Goal: Task Accomplishment & Management: Manage account settings

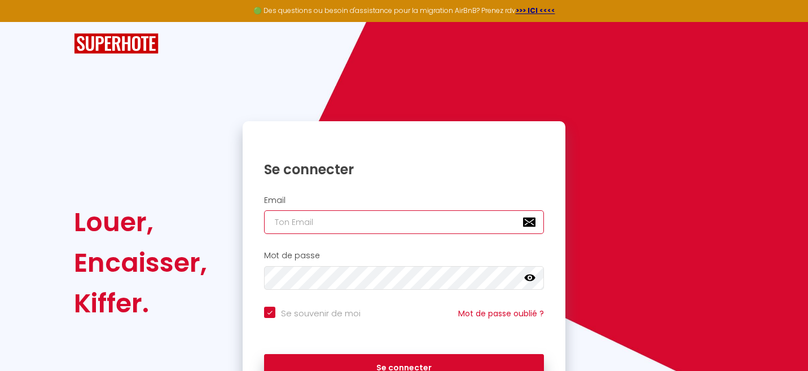
click at [468, 222] on input "email" at bounding box center [404, 223] width 280 height 24
click at [0, 371] on com-1password-button at bounding box center [0, 371] width 0 height 0
type input "[EMAIL_ADDRESS][DOMAIN_NAME]"
checkbox input "true"
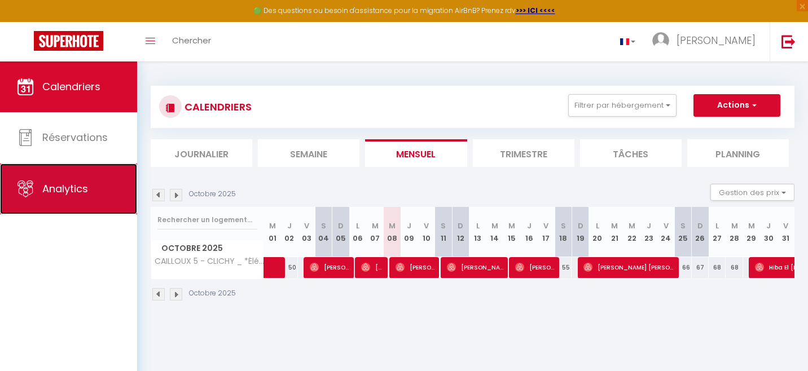
click at [90, 186] on link "Analytics" at bounding box center [68, 189] width 137 height 51
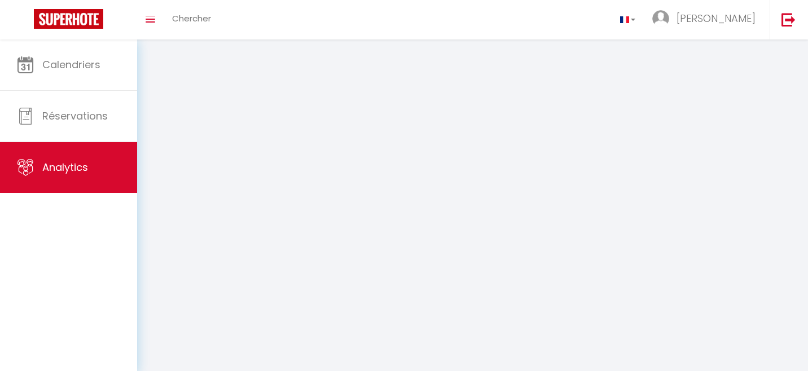
select select "2025"
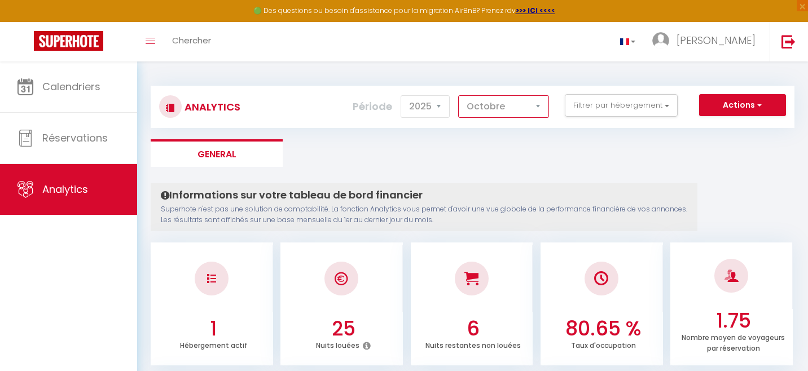
click at [543, 107] on select "[PERSON_NAME] Mars [PERSON_NAME] Juin Juillet Août Septembre Octobre Novembre D…" at bounding box center [503, 106] width 91 height 23
select select "11"
click at [459, 95] on select "[PERSON_NAME] Mars [PERSON_NAME] Juin Juillet Août Septembre Octobre Novembre D…" at bounding box center [503, 106] width 91 height 23
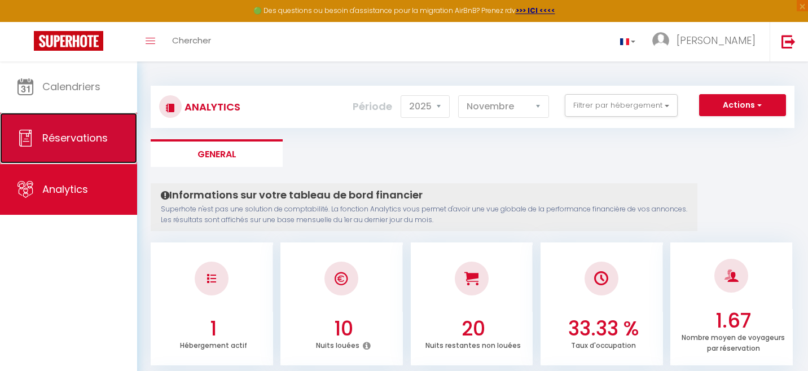
click at [80, 139] on span "Réservations" at bounding box center [74, 138] width 65 height 14
select select "not_cancelled"
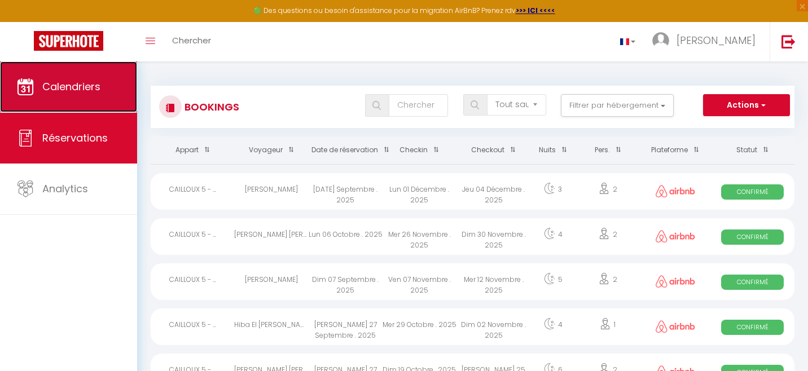
click at [92, 99] on link "Calendriers" at bounding box center [68, 87] width 137 height 51
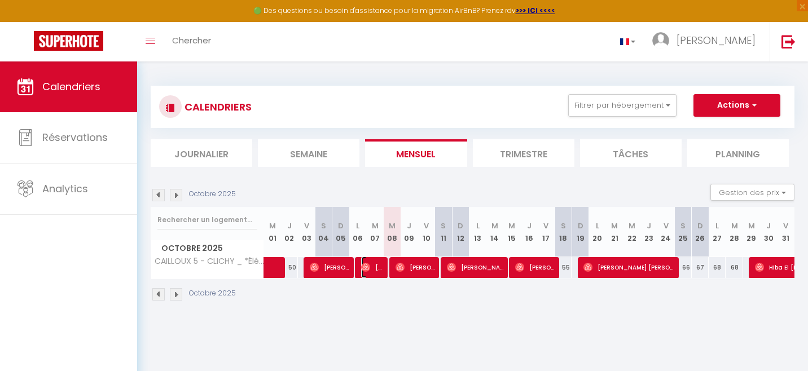
click at [372, 268] on span "[PERSON_NAME]" at bounding box center [372, 267] width 23 height 21
select select "OK"
select select "0"
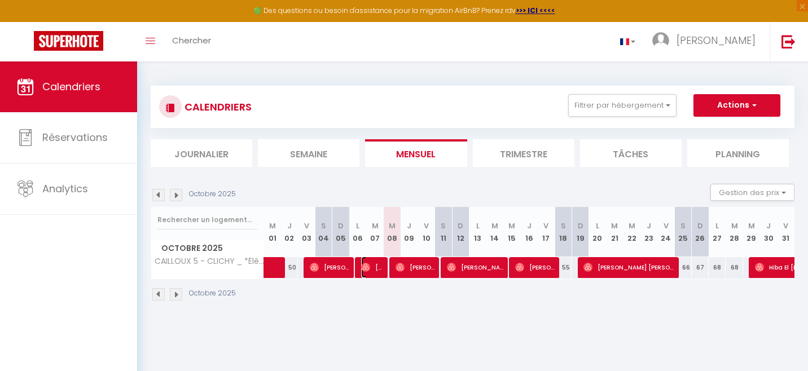
select select "1"
select select
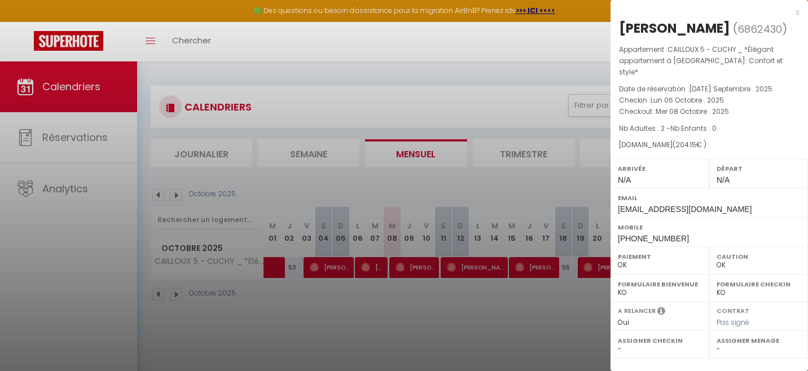
click at [408, 274] on div at bounding box center [404, 185] width 808 height 371
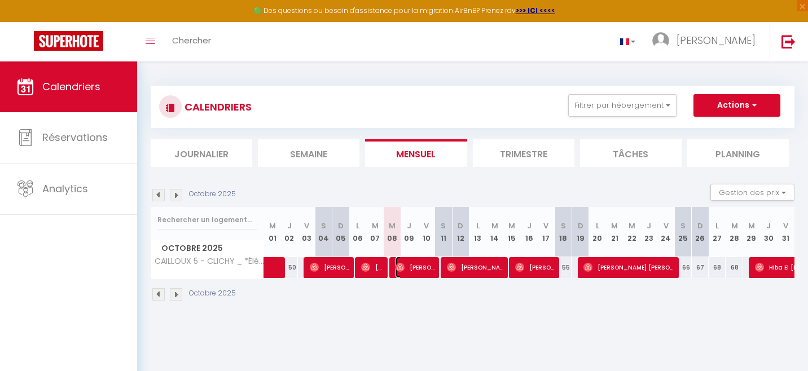
click at [408, 271] on span "[PERSON_NAME]" at bounding box center [416, 267] width 40 height 21
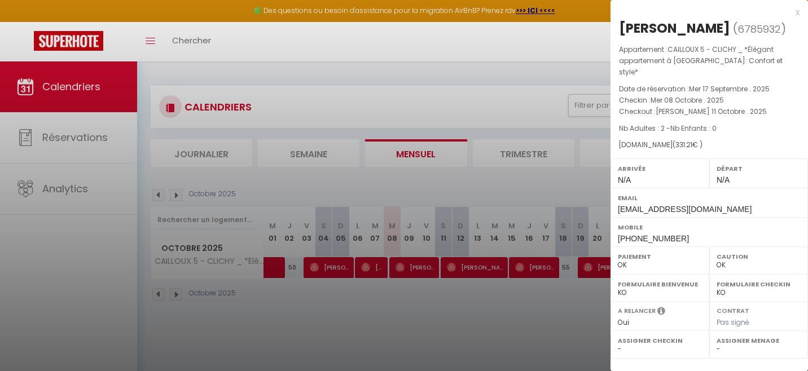
click at [465, 272] on div at bounding box center [404, 185] width 808 height 371
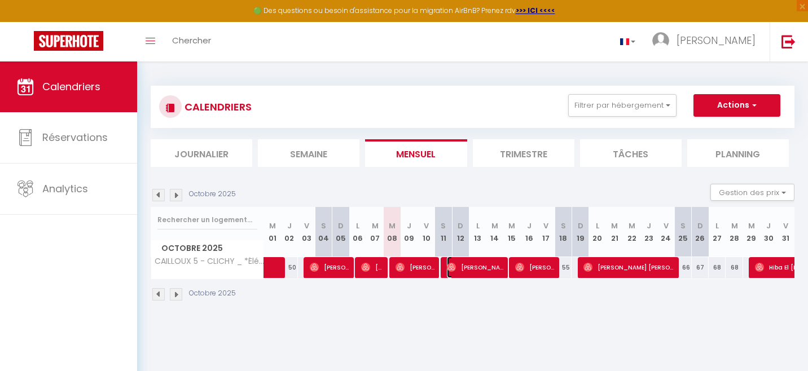
click at [465, 272] on span "[PERSON_NAME]" at bounding box center [475, 267] width 56 height 21
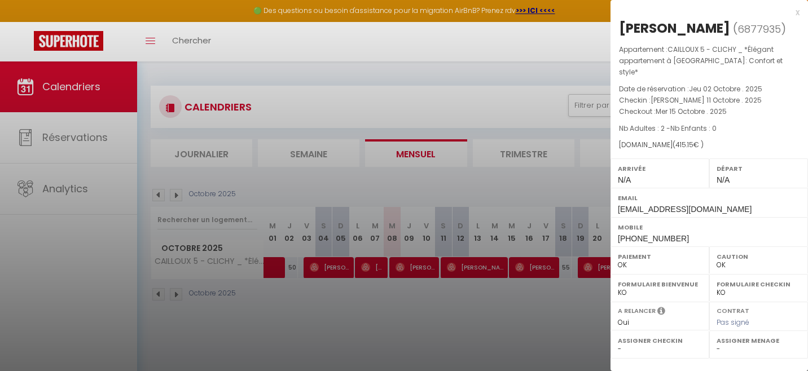
click at [532, 271] on div at bounding box center [404, 185] width 808 height 371
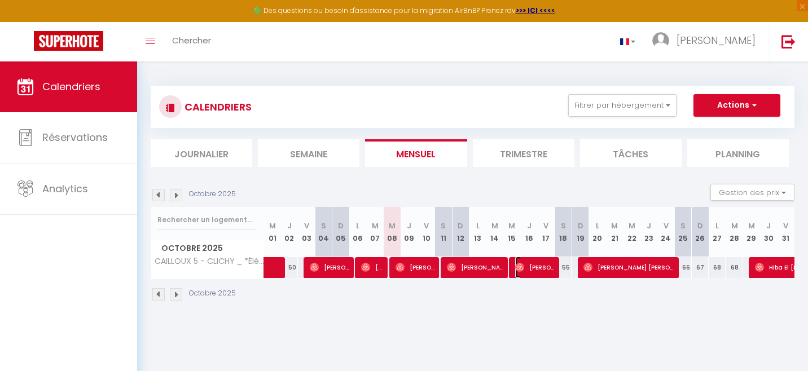
click at [533, 272] on span "[PERSON_NAME]" at bounding box center [535, 267] width 40 height 21
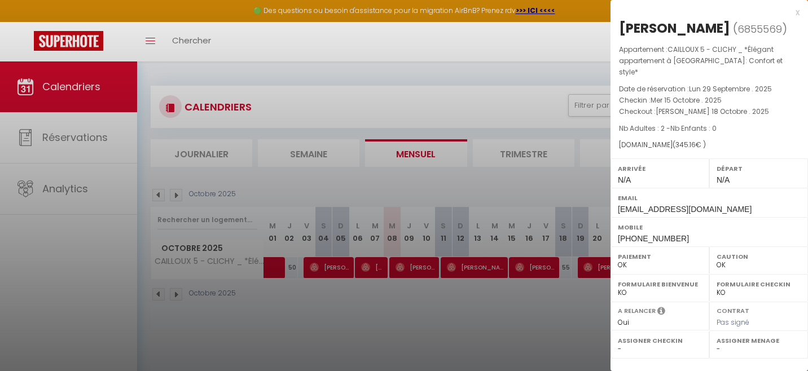
click at [595, 272] on div at bounding box center [404, 185] width 808 height 371
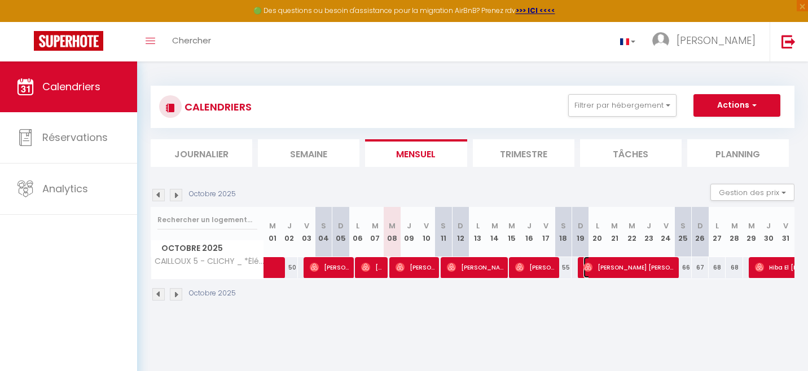
click at [595, 272] on span "[PERSON_NAME] [PERSON_NAME]" at bounding box center [629, 267] width 90 height 21
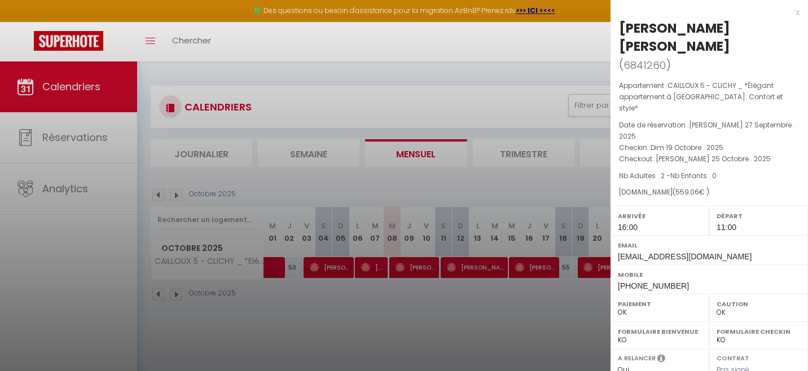
click at [564, 308] on div at bounding box center [404, 185] width 808 height 371
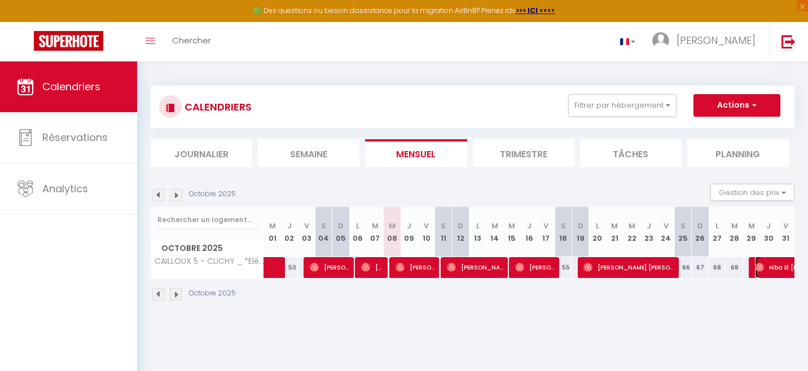
click at [770, 269] on span "Hiba El [PERSON_NAME]" at bounding box center [807, 267] width 104 height 21
select select "0"
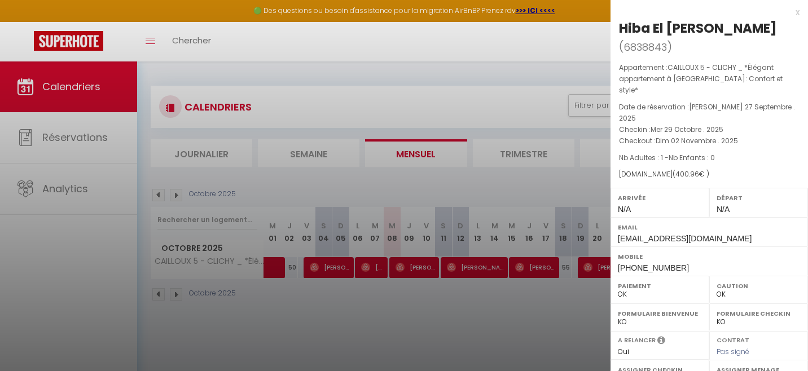
click at [566, 322] on div at bounding box center [404, 185] width 808 height 371
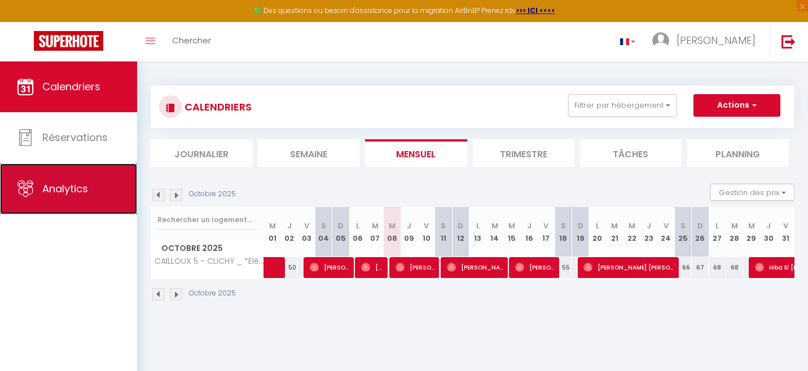
click at [82, 178] on link "Analytics" at bounding box center [68, 189] width 137 height 51
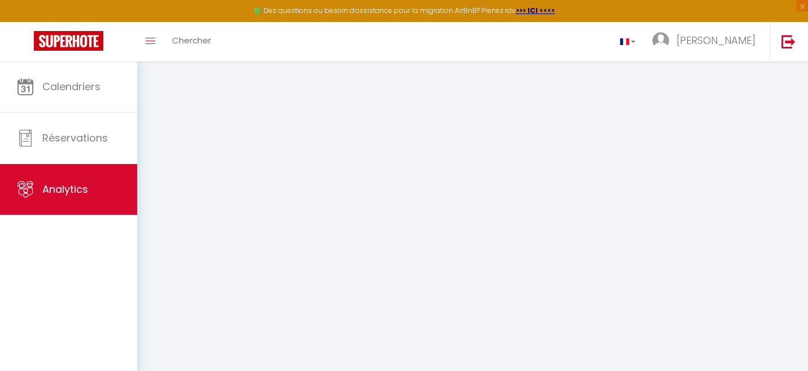
select select "2025"
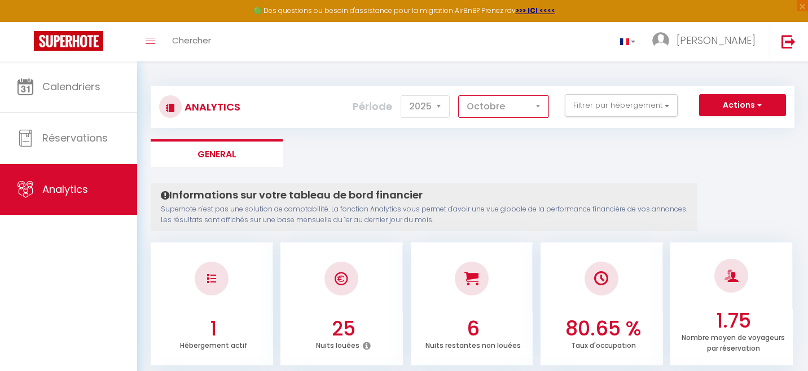
click at [495, 110] on select "[PERSON_NAME] Mars [PERSON_NAME] Juin Juillet Août Septembre Octobre Novembre D…" at bounding box center [503, 106] width 91 height 23
click at [459, 95] on select "[PERSON_NAME] Mars [PERSON_NAME] Juin Juillet Août Septembre Octobre Novembre D…" at bounding box center [503, 106] width 91 height 23
click at [544, 110] on select "[PERSON_NAME] Mars [PERSON_NAME] Juin Juillet Août Septembre Octobre Novembre D…" at bounding box center [503, 106] width 91 height 23
click at [459, 95] on select "[PERSON_NAME] Mars [PERSON_NAME] Juin Juillet Août Septembre Octobre Novembre D…" at bounding box center [503, 106] width 91 height 23
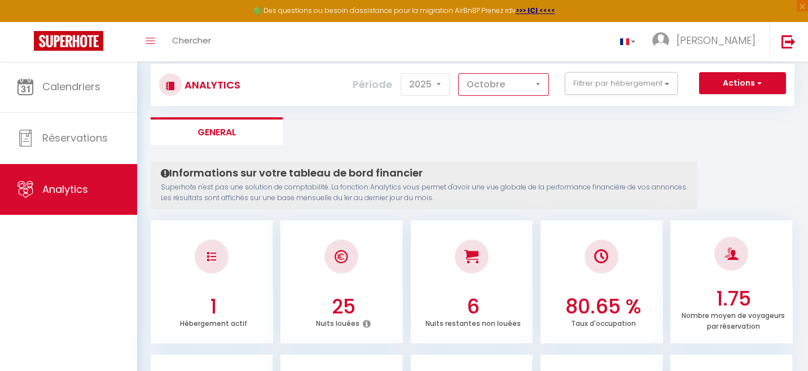
scroll to position [17, 0]
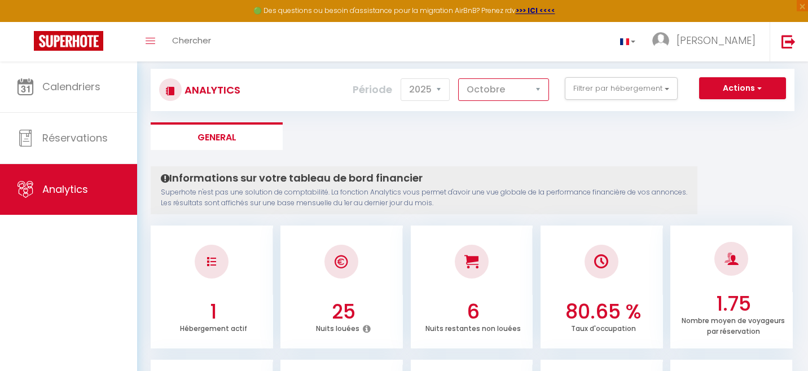
click at [538, 95] on select "[PERSON_NAME] Mars [PERSON_NAME] Juin Juillet Août Septembre Octobre Novembre D…" at bounding box center [503, 89] width 91 height 23
click at [459, 78] on select "[PERSON_NAME] Mars [PERSON_NAME] Juin Juillet Août Septembre Octobre Novembre D…" at bounding box center [503, 89] width 91 height 23
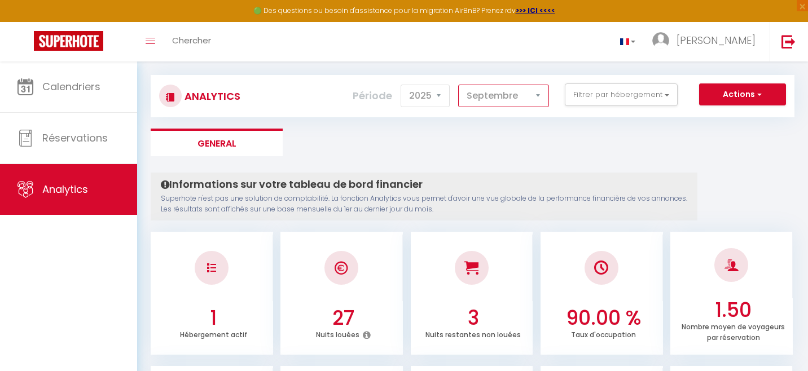
scroll to position [2, 0]
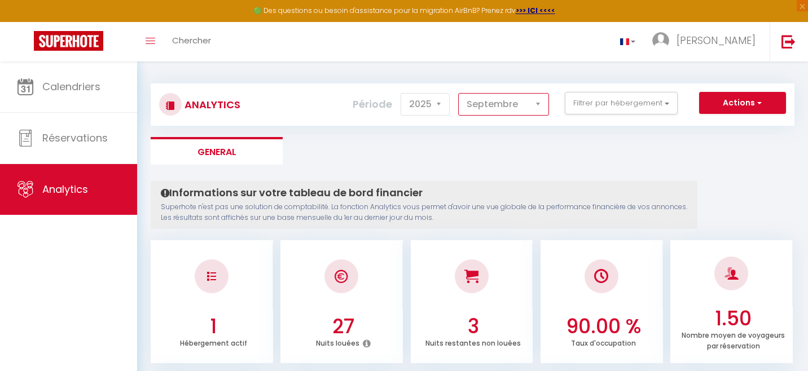
click at [537, 106] on select "[PERSON_NAME] Mars [PERSON_NAME] Juin Juillet Août Septembre Octobre Novembre D…" at bounding box center [503, 104] width 91 height 23
click at [459, 93] on select "[PERSON_NAME] Mars [PERSON_NAME] Juin Juillet Août Septembre Octobre Novembre D…" at bounding box center [503, 104] width 91 height 23
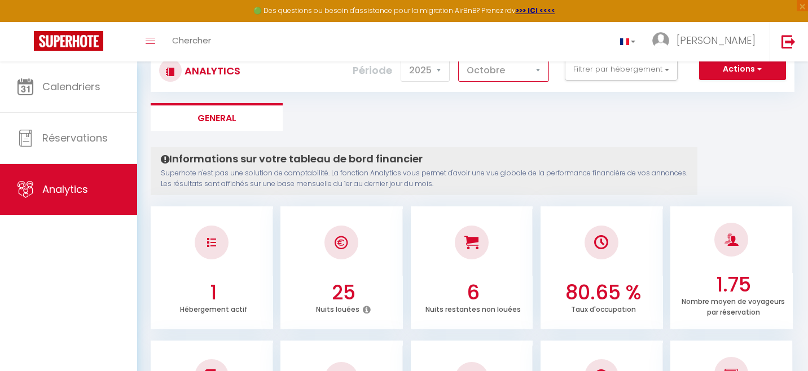
scroll to position [0, 0]
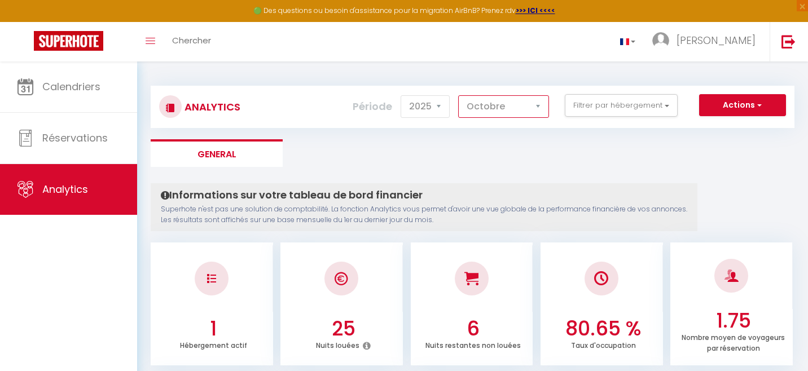
click at [535, 113] on select "[PERSON_NAME] Mars [PERSON_NAME] Juin Juillet Août Septembre Octobre Novembre D…" at bounding box center [503, 106] width 91 height 23
click at [459, 95] on select "[PERSON_NAME] Mars [PERSON_NAME] Juin Juillet Août Septembre Octobre Novembre D…" at bounding box center [503, 106] width 91 height 23
click at [535, 108] on select "[PERSON_NAME] Mars [PERSON_NAME] Juin Juillet Août Septembre Octobre Novembre D…" at bounding box center [503, 106] width 91 height 23
select select "11"
click at [459, 95] on select "[PERSON_NAME] Mars [PERSON_NAME] Juin Juillet Août Septembre Octobre Novembre D…" at bounding box center [503, 106] width 91 height 23
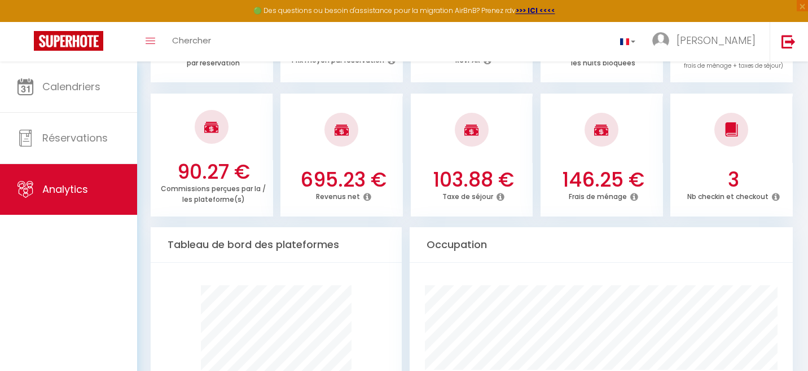
scroll to position [423, 0]
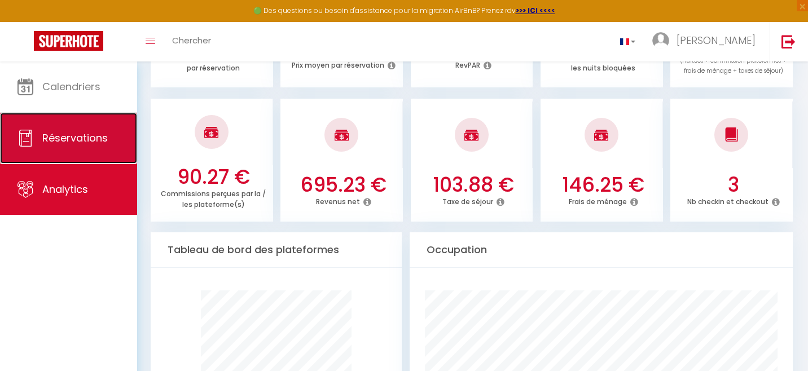
click at [71, 146] on link "Réservations" at bounding box center [68, 138] width 137 height 51
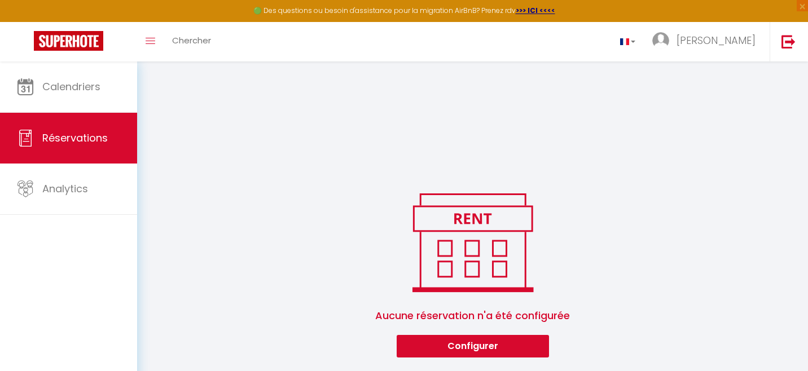
scroll to position [1035, 0]
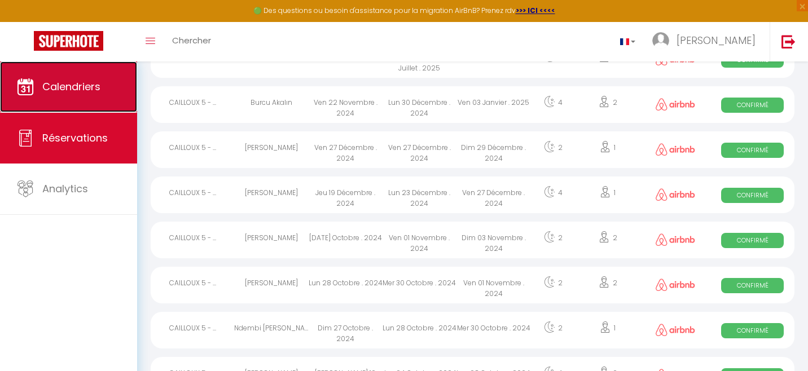
click at [122, 101] on link "Calendriers" at bounding box center [68, 87] width 137 height 51
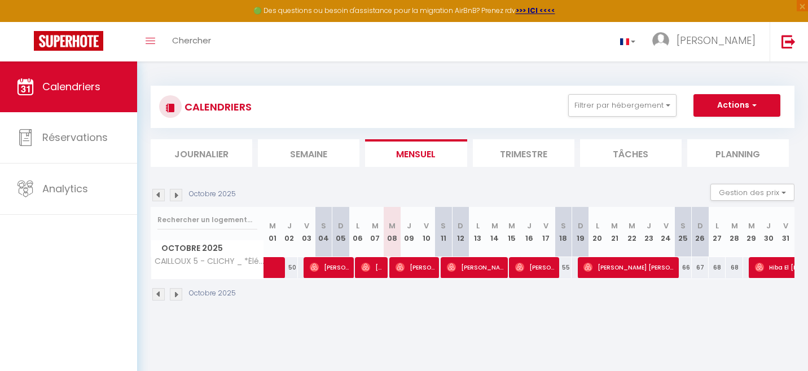
click at [176, 196] on img at bounding box center [176, 195] width 12 height 12
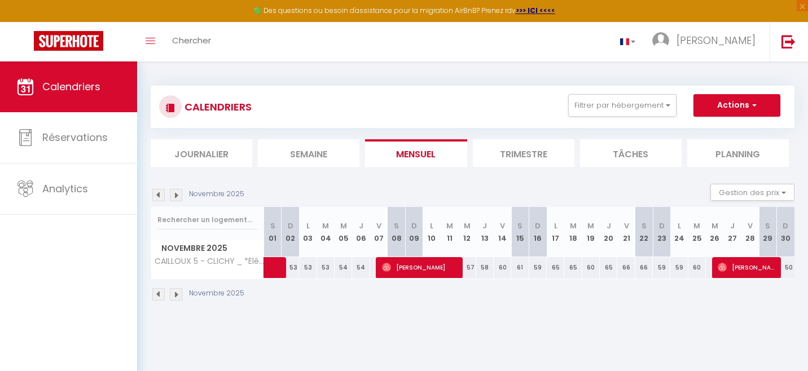
click at [177, 196] on img at bounding box center [176, 195] width 12 height 12
